Goal: Find contact information: Find contact information

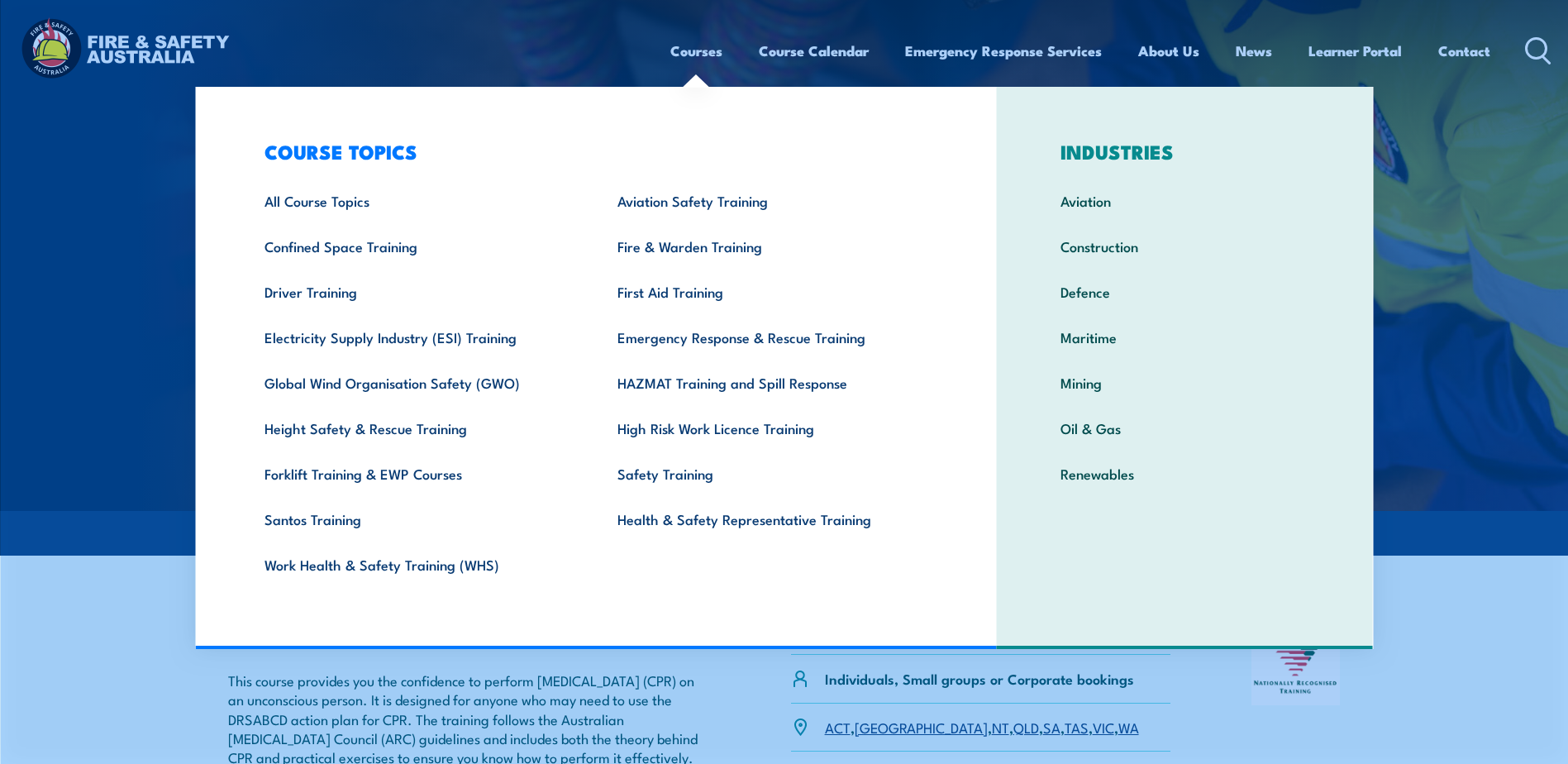
click at [688, 51] on link "Courses" at bounding box center [696, 51] width 52 height 44
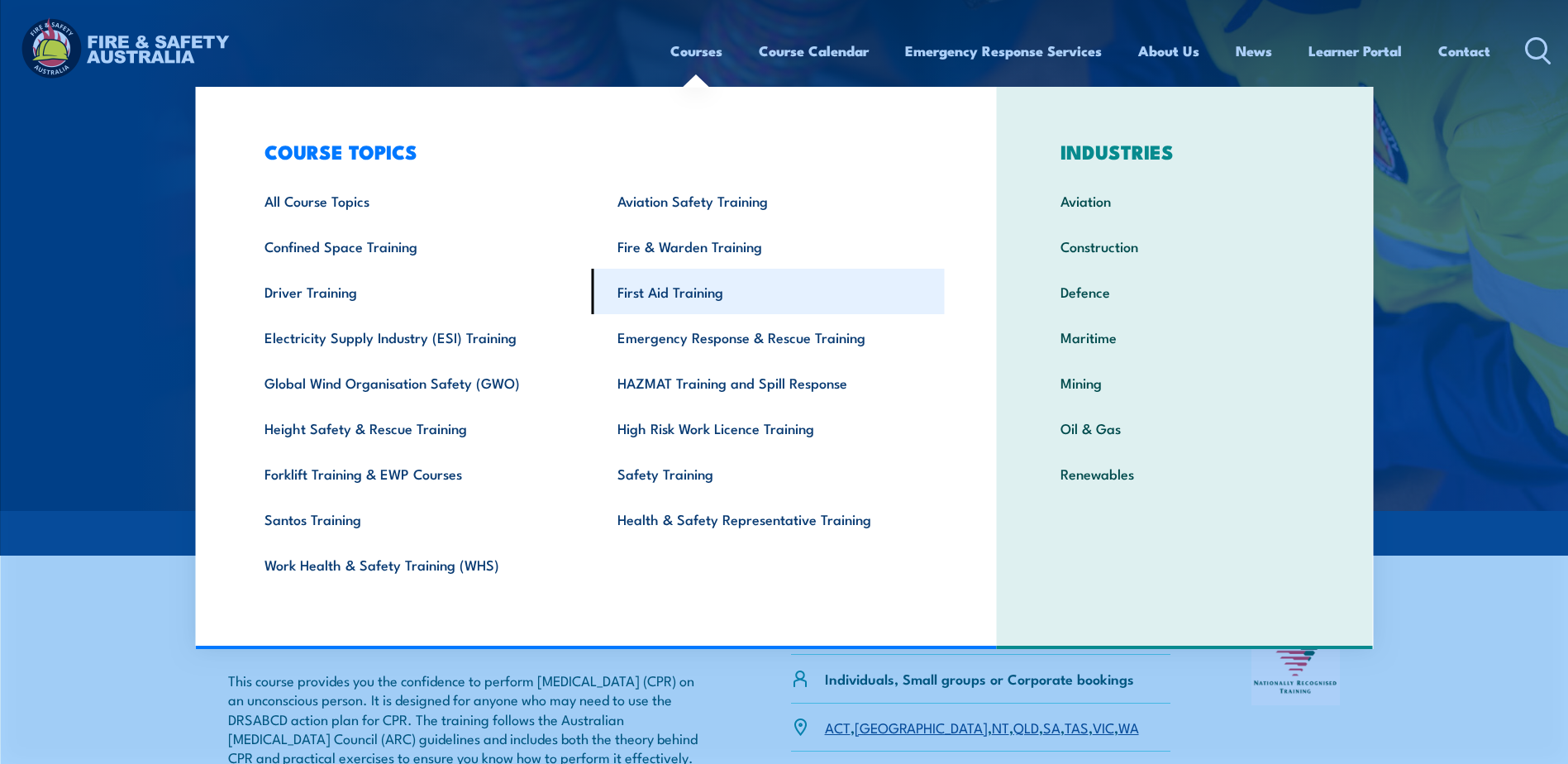
click at [651, 296] on link "First Aid Training" at bounding box center [769, 291] width 353 height 46
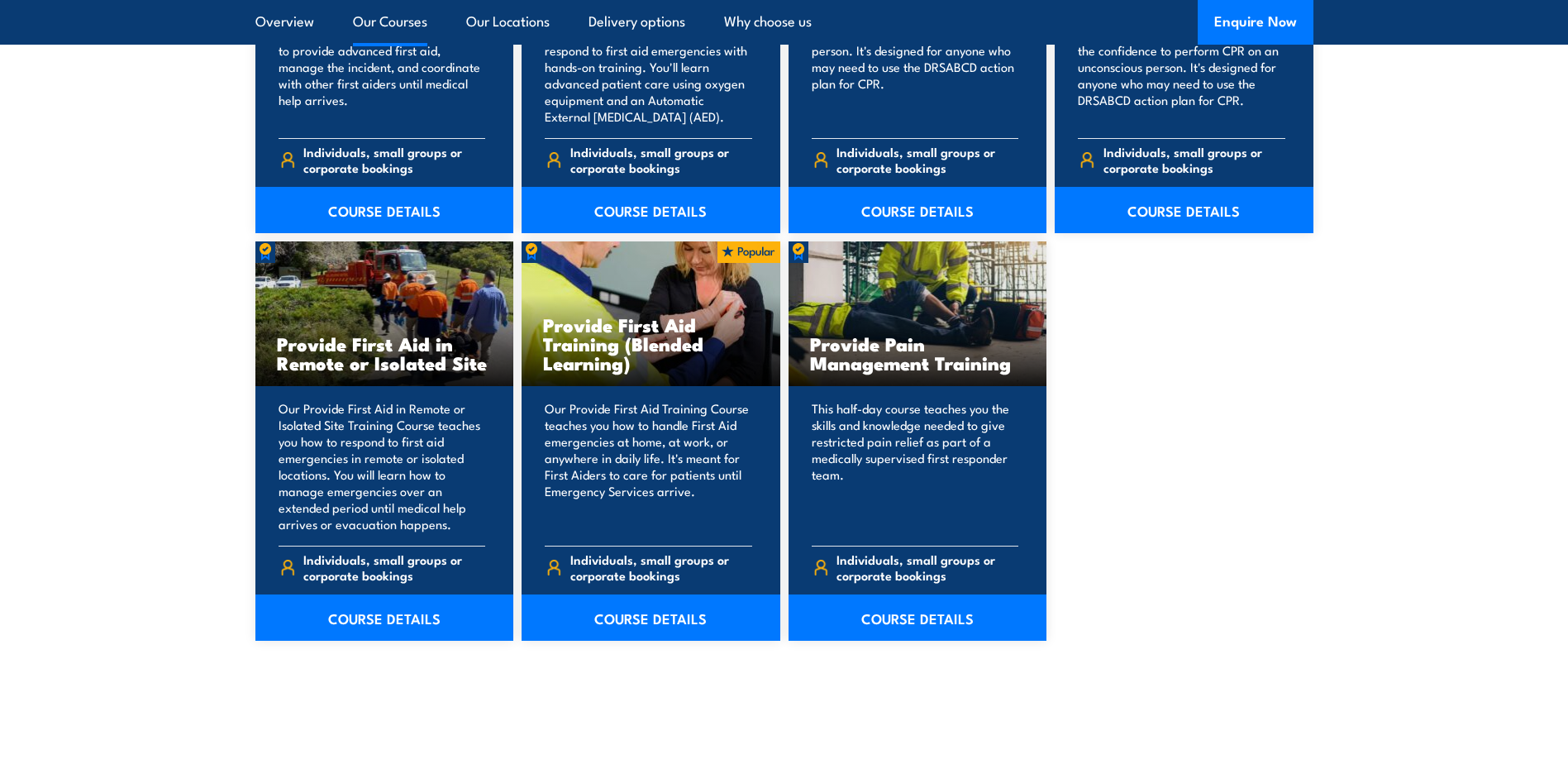
scroll to position [2396, 0]
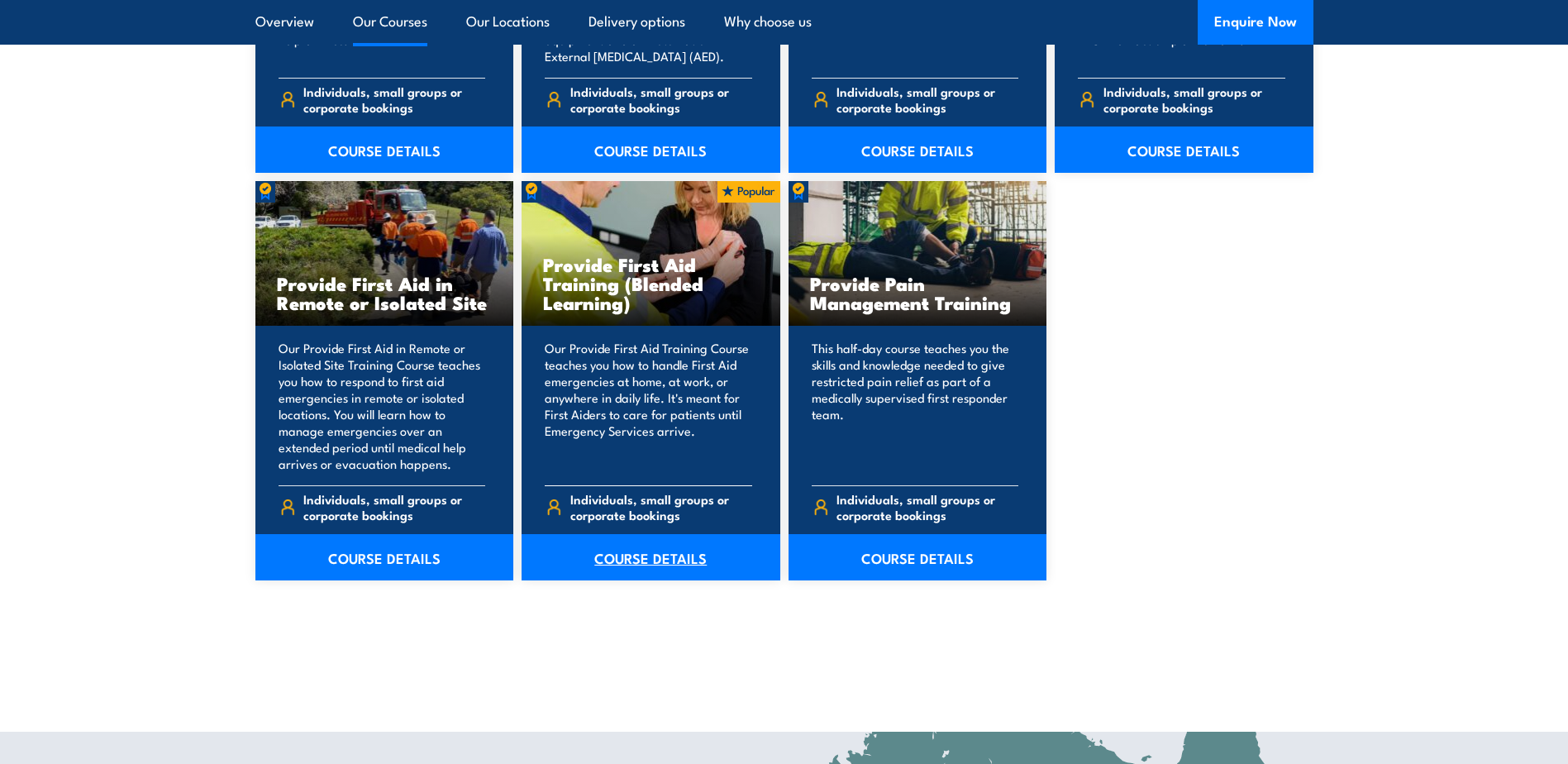
click at [665, 549] on link "COURSE DETAILS" at bounding box center [651, 557] width 259 height 46
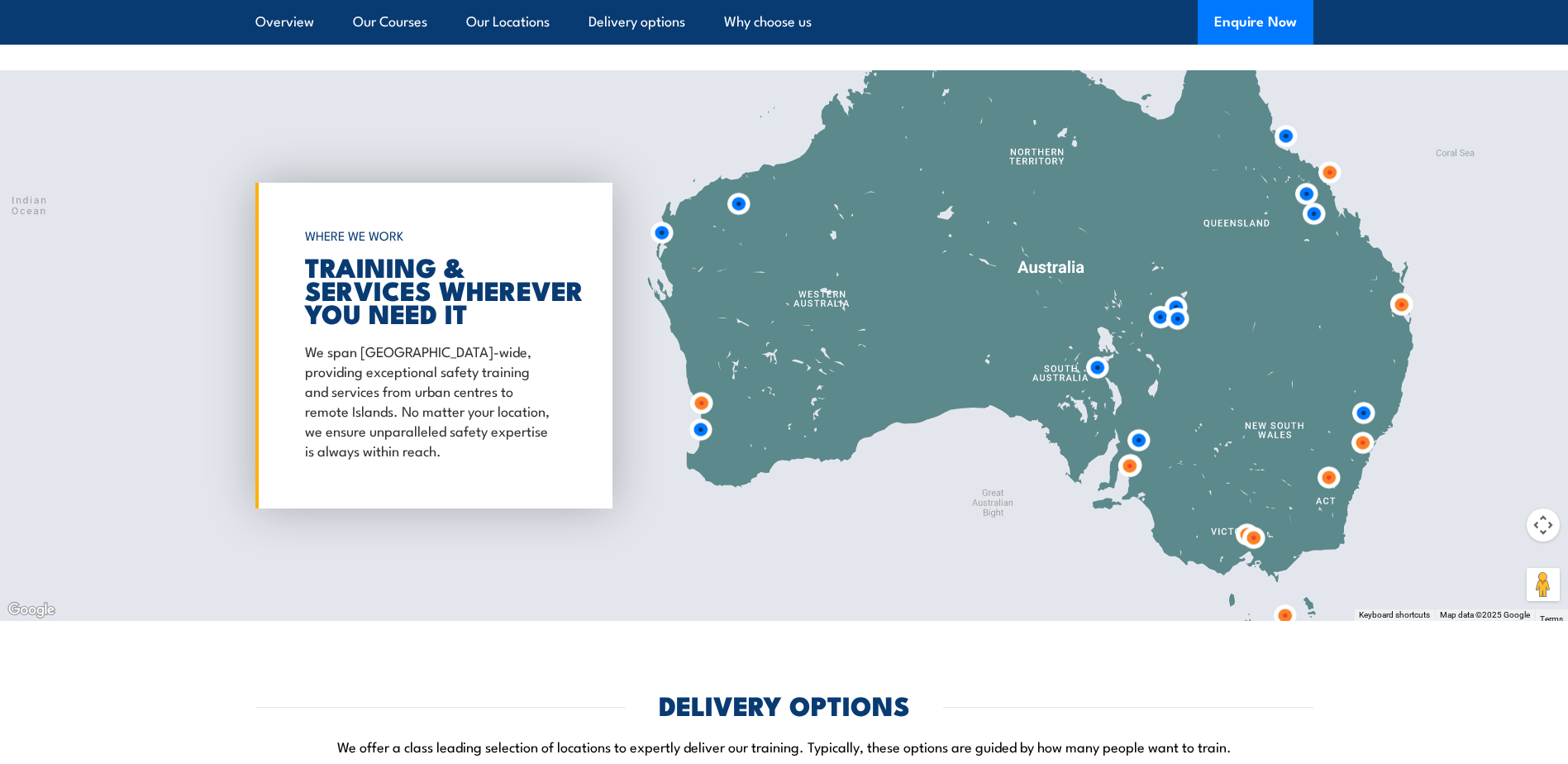
scroll to position [3182, 0]
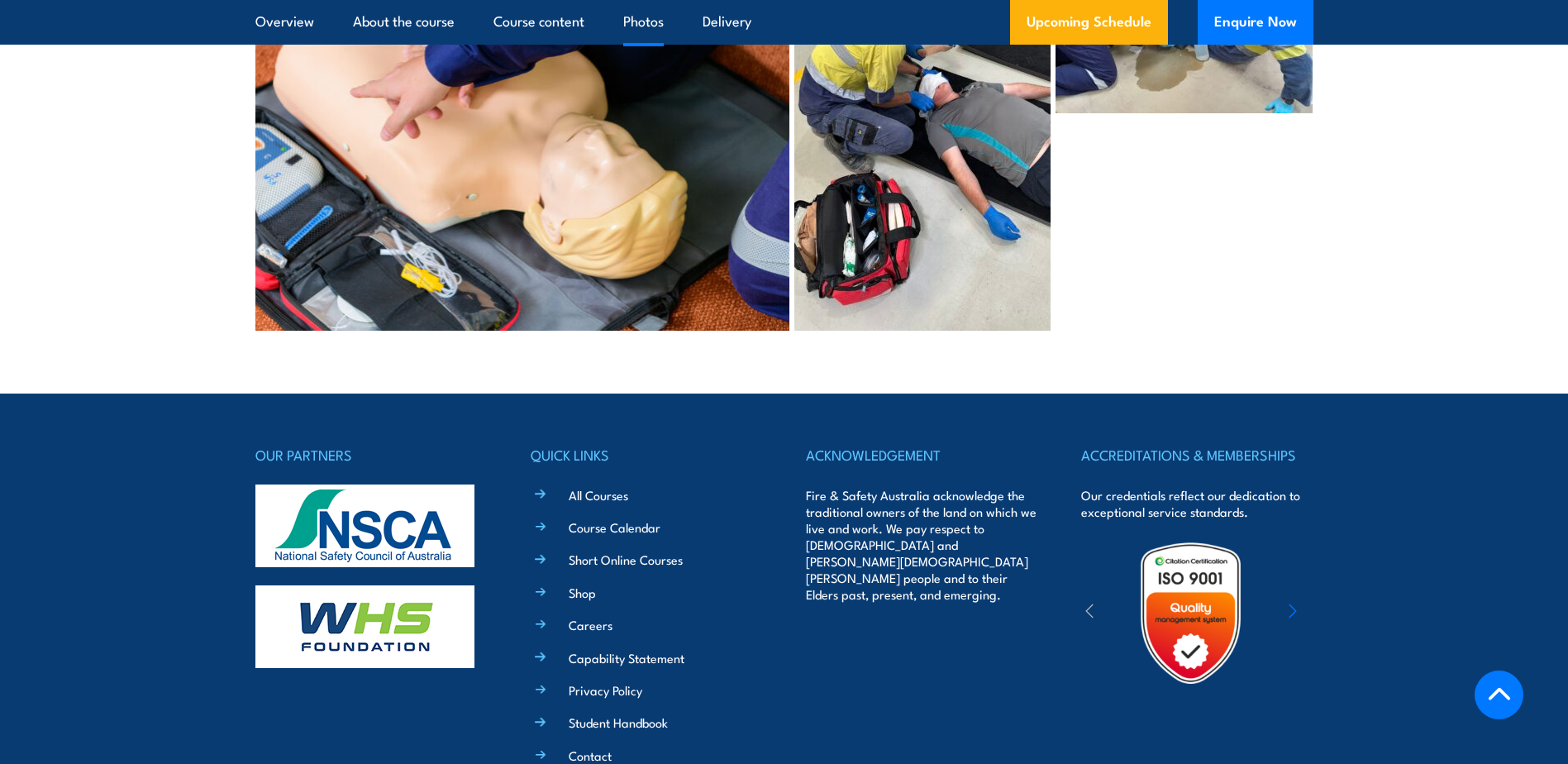
scroll to position [7948, 0]
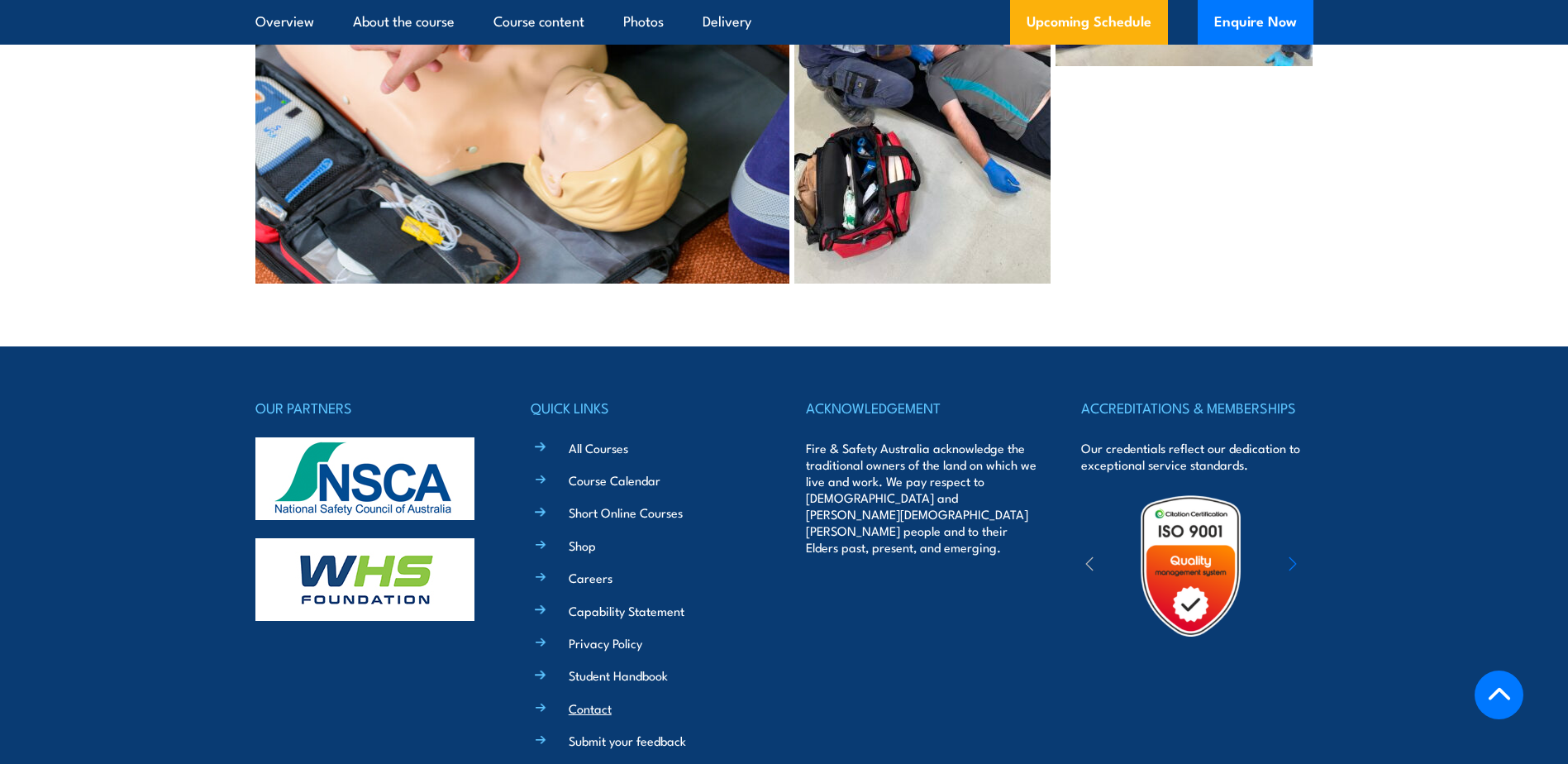
click at [601, 699] on link "Contact" at bounding box center [590, 708] width 43 height 18
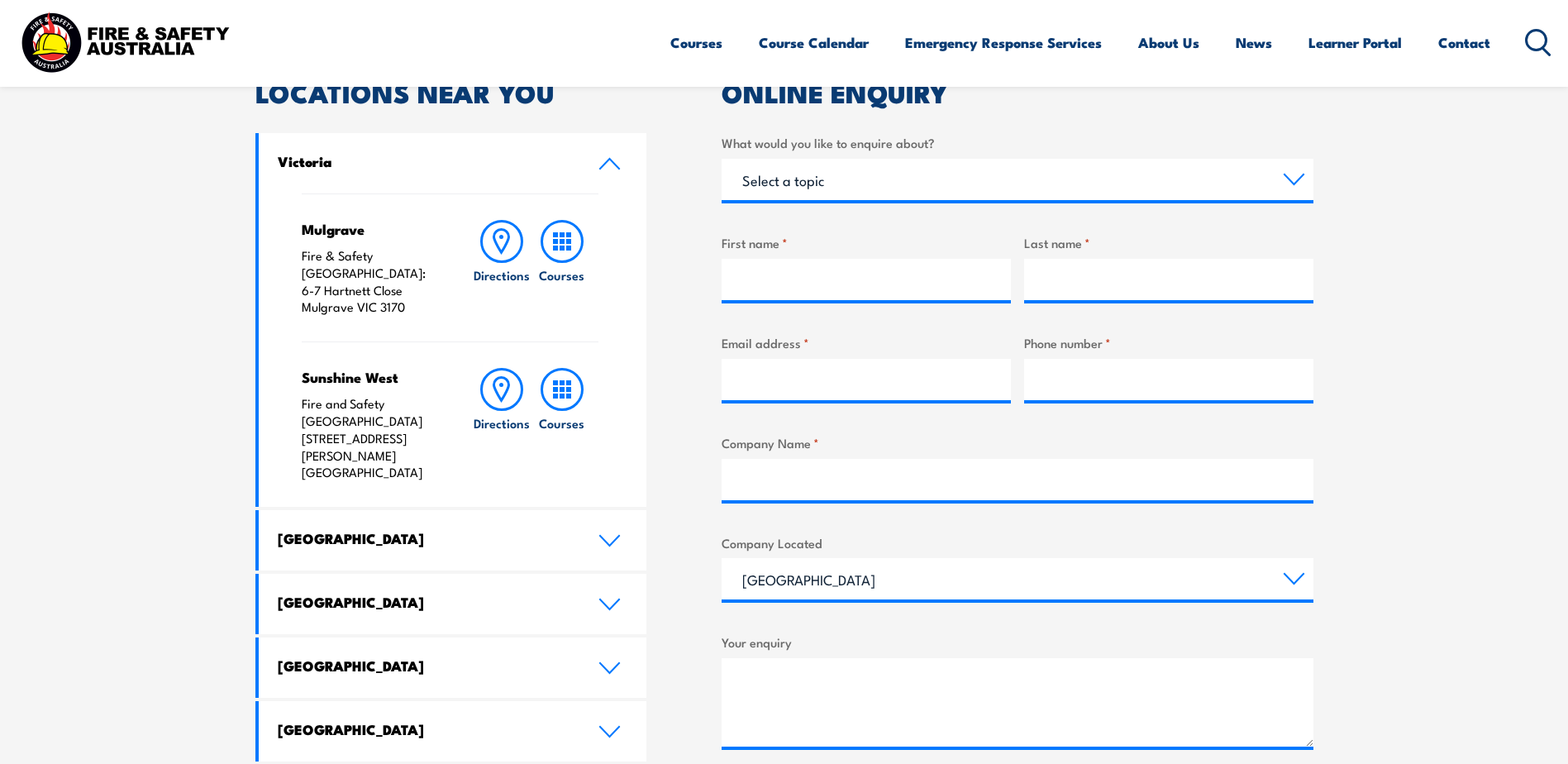
scroll to position [661, 0]
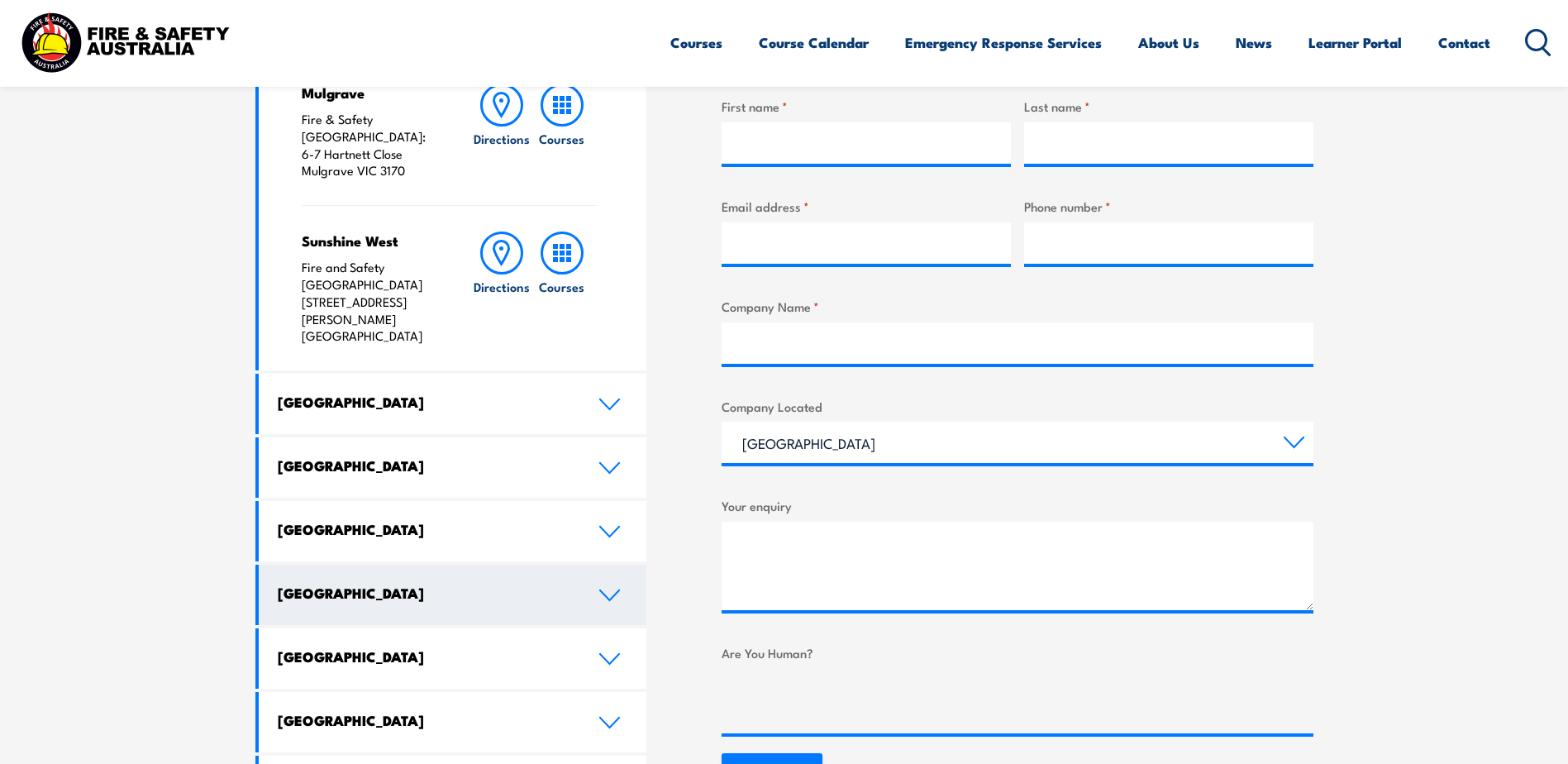
click at [592, 565] on link "South Australia" at bounding box center [453, 595] width 389 height 61
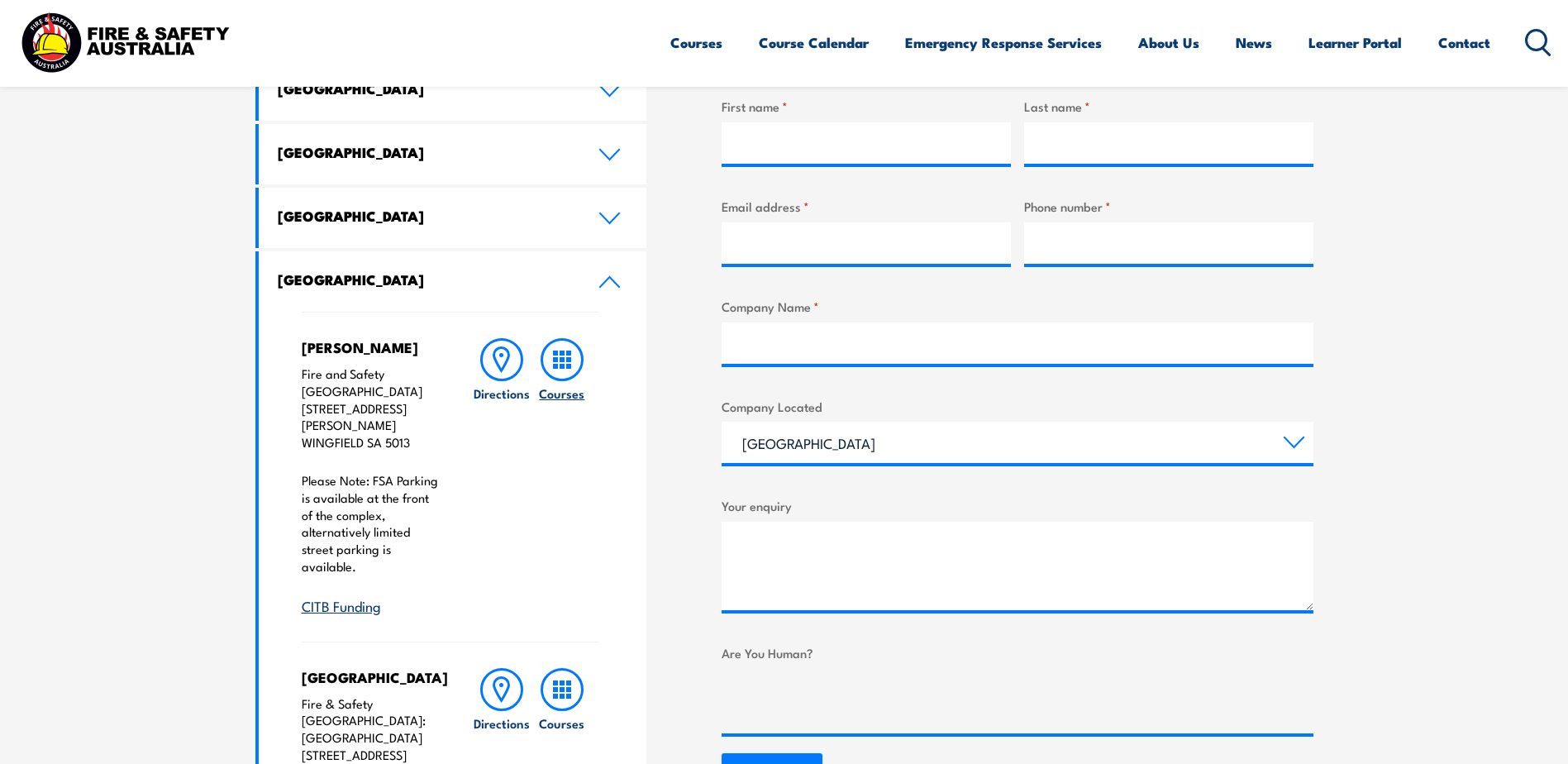
click at [560, 384] on h6 "Courses" at bounding box center [562, 393] width 46 height 18
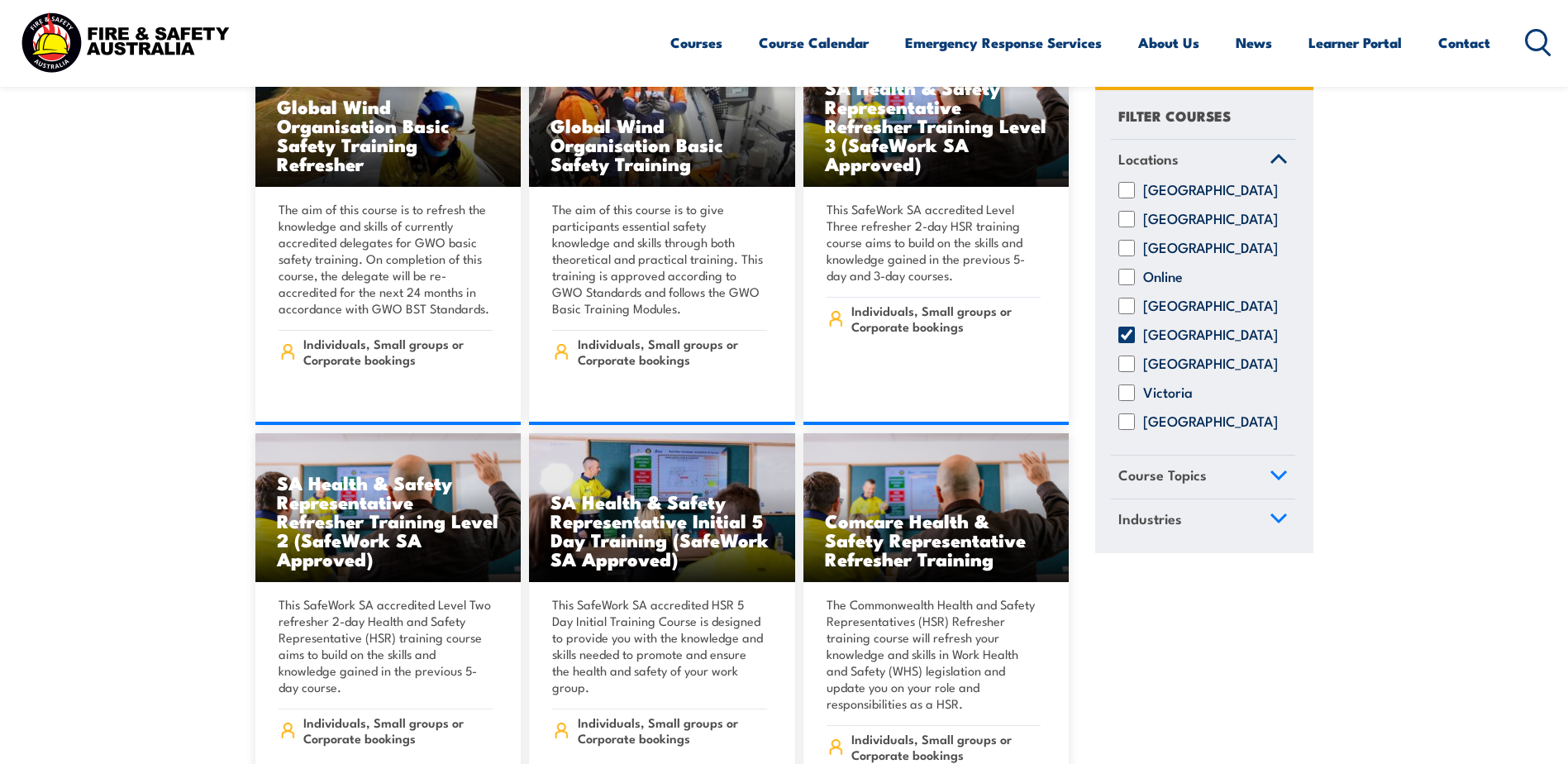
scroll to position [4711, 0]
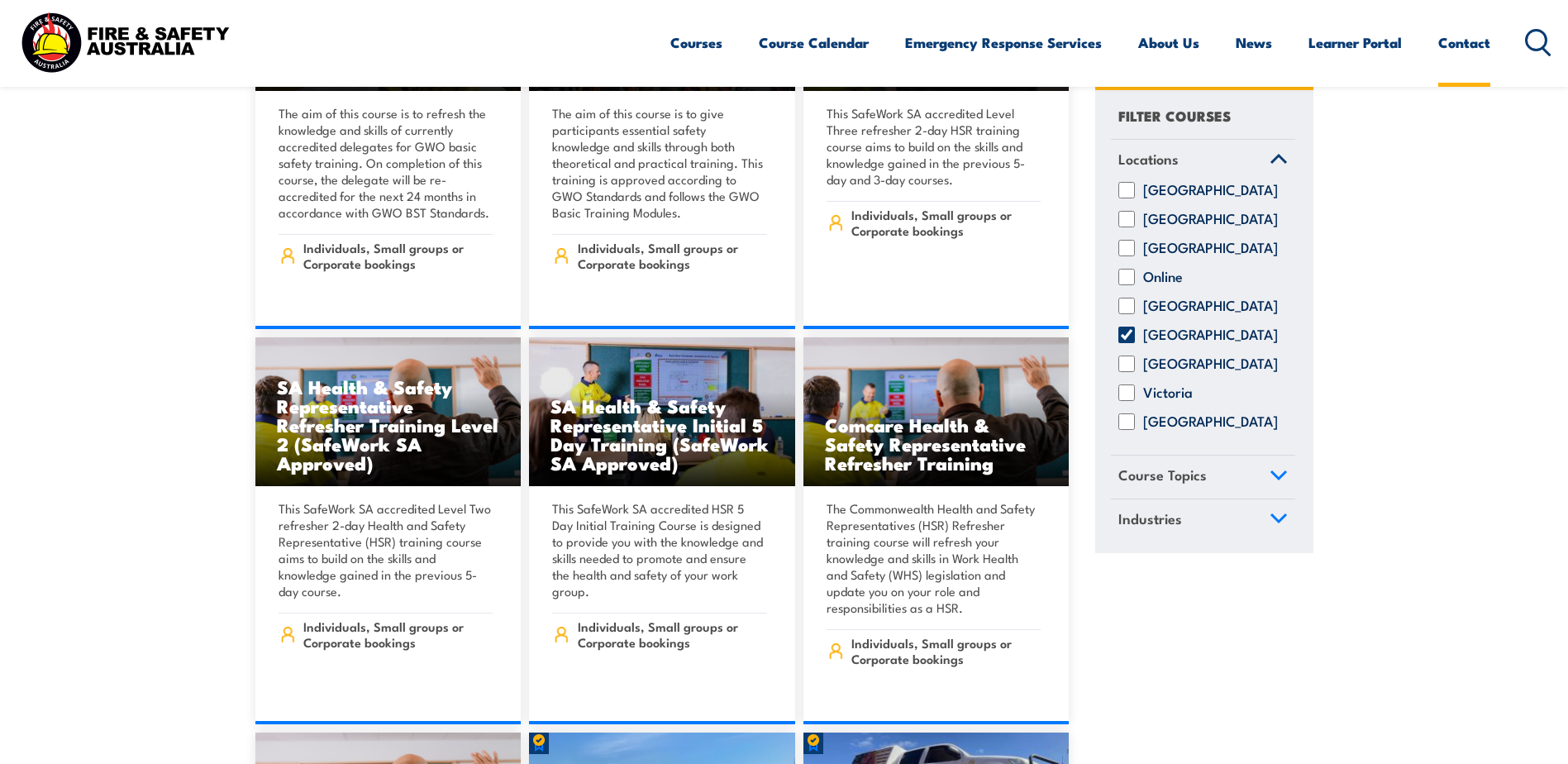
click at [1466, 41] on link "Contact" at bounding box center [1464, 43] width 52 height 44
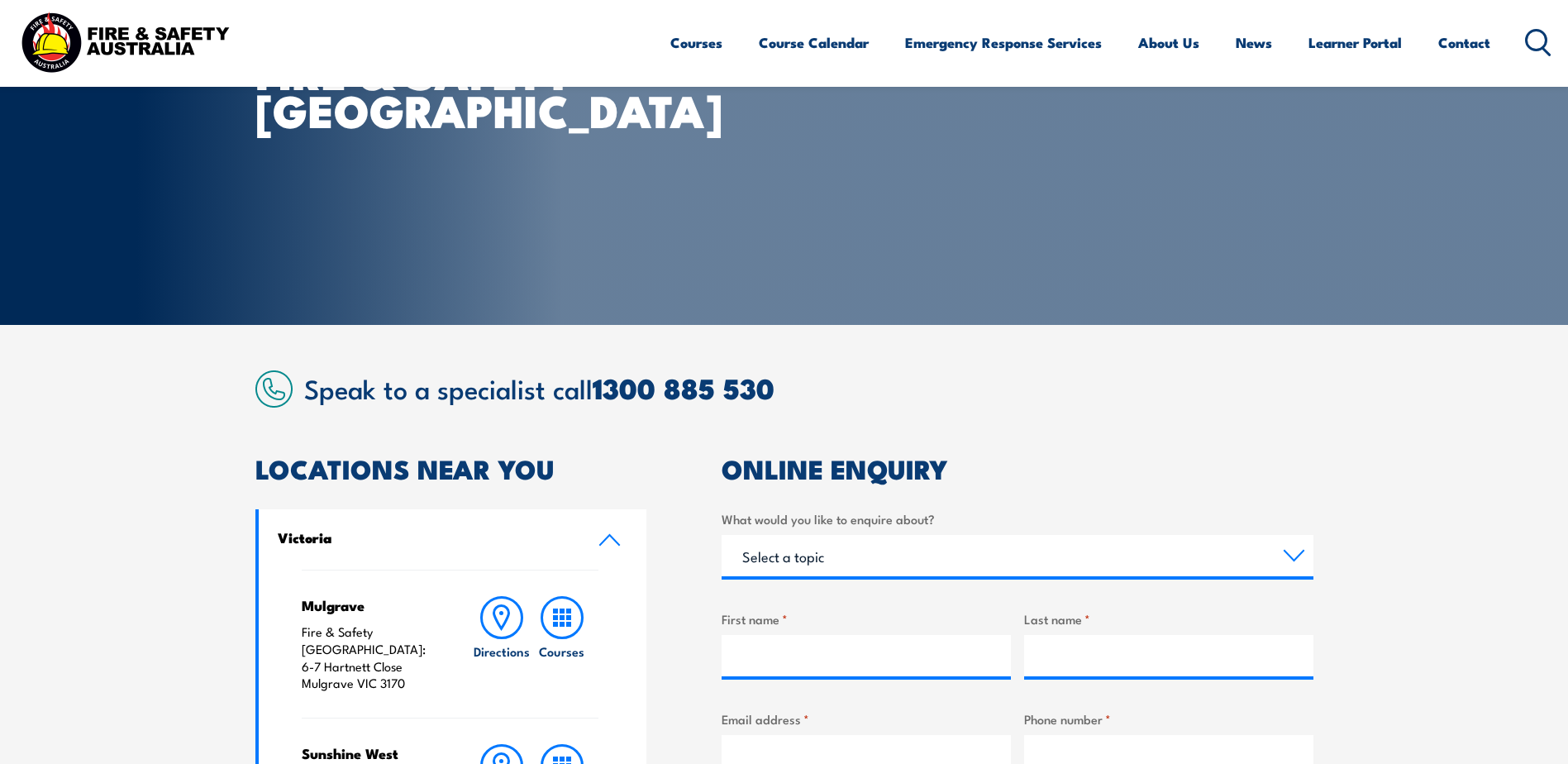
scroll to position [331, 0]
